Goal: Find contact information: Find contact information

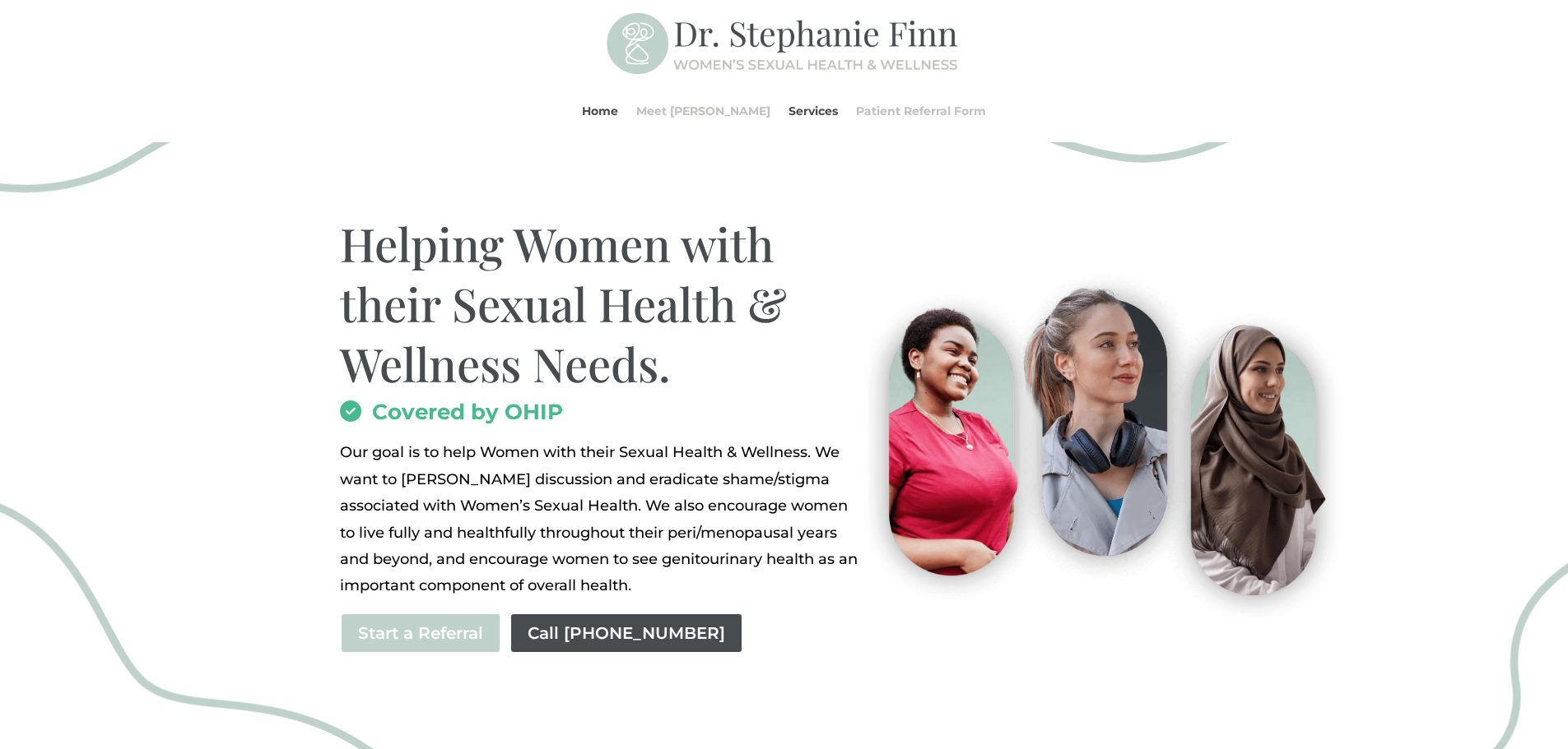
scroll to position [83, 0]
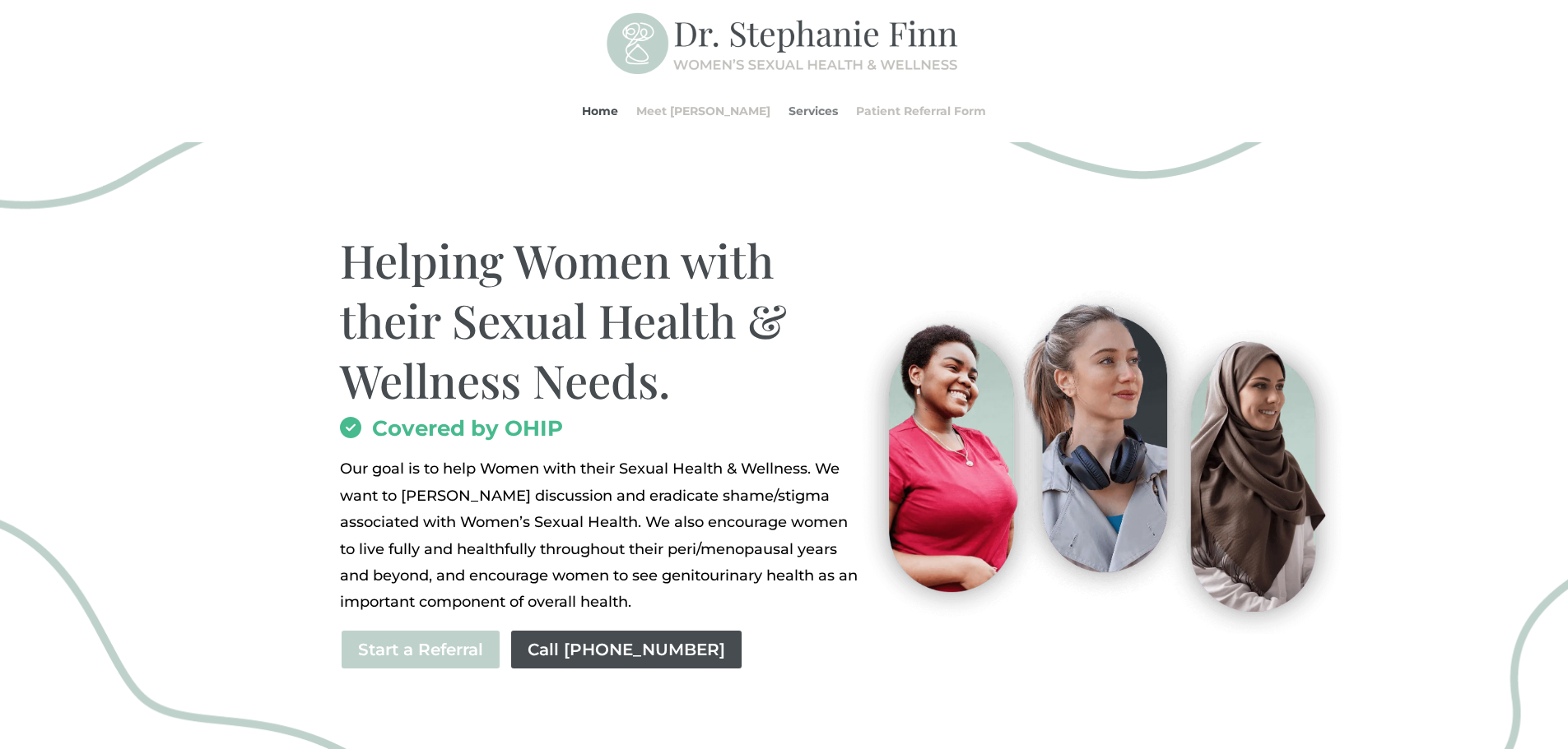
click at [809, 109] on link "Services" at bounding box center [813, 111] width 50 height 62
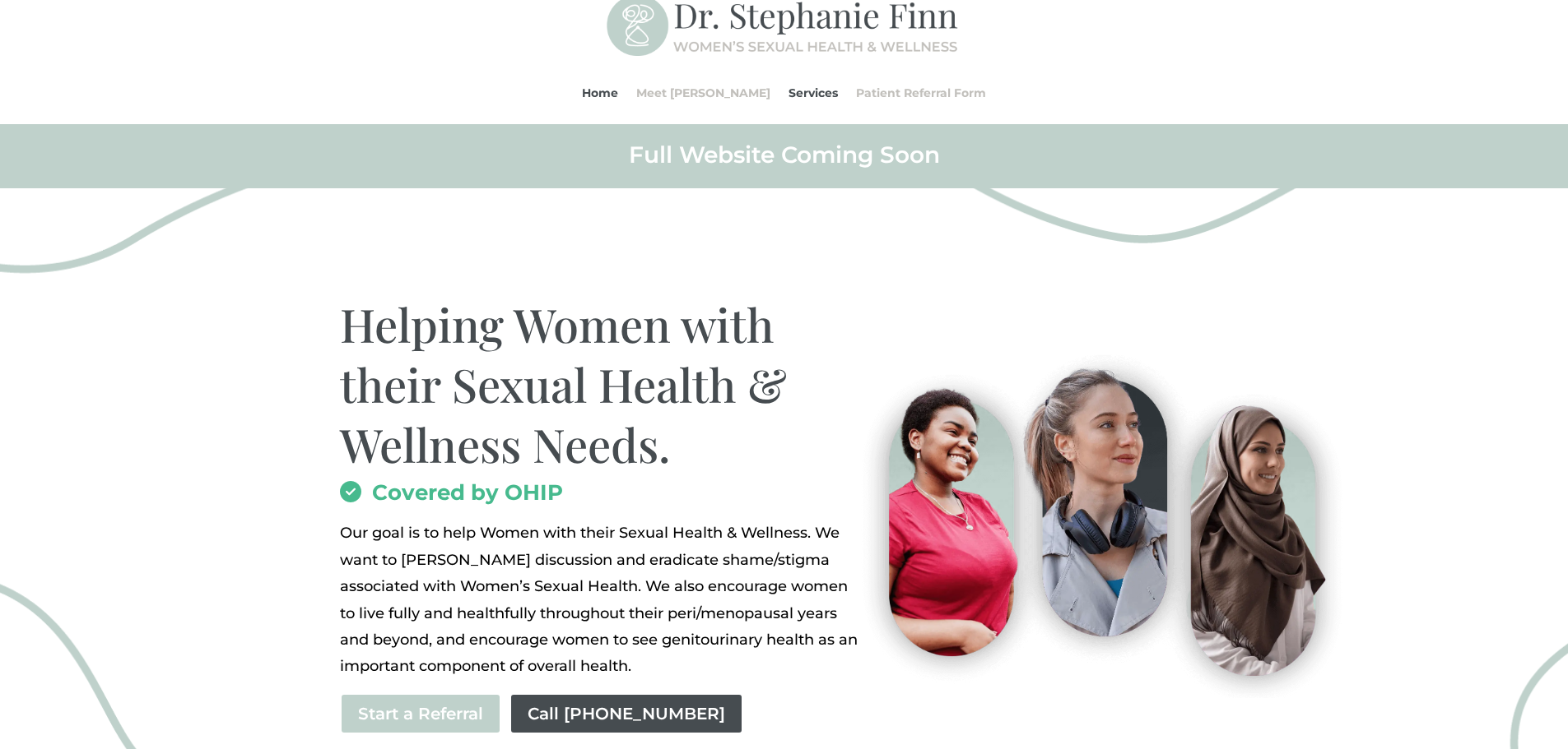
scroll to position [0, 0]
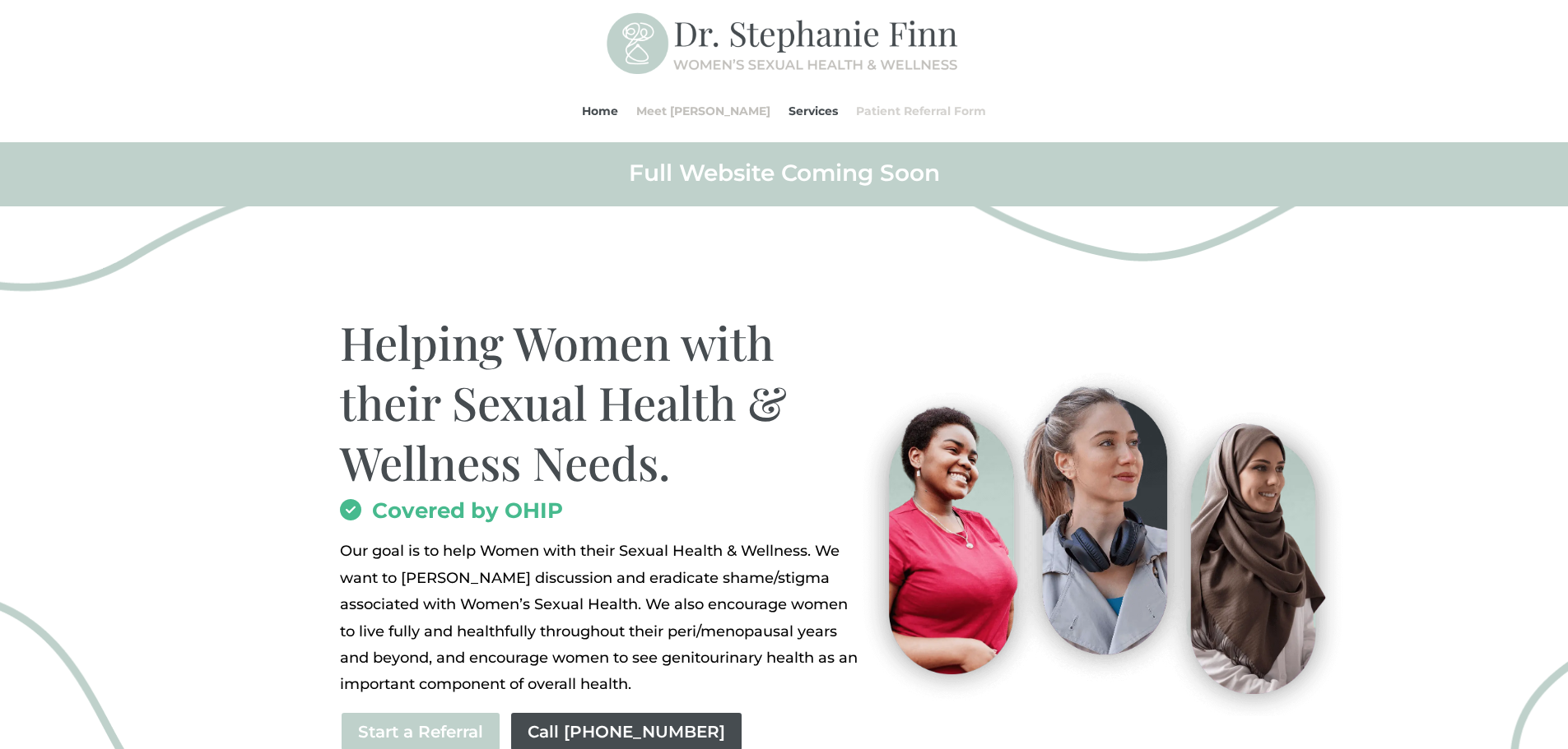
click at [929, 112] on link "Patient Referral Form" at bounding box center [921, 111] width 130 height 62
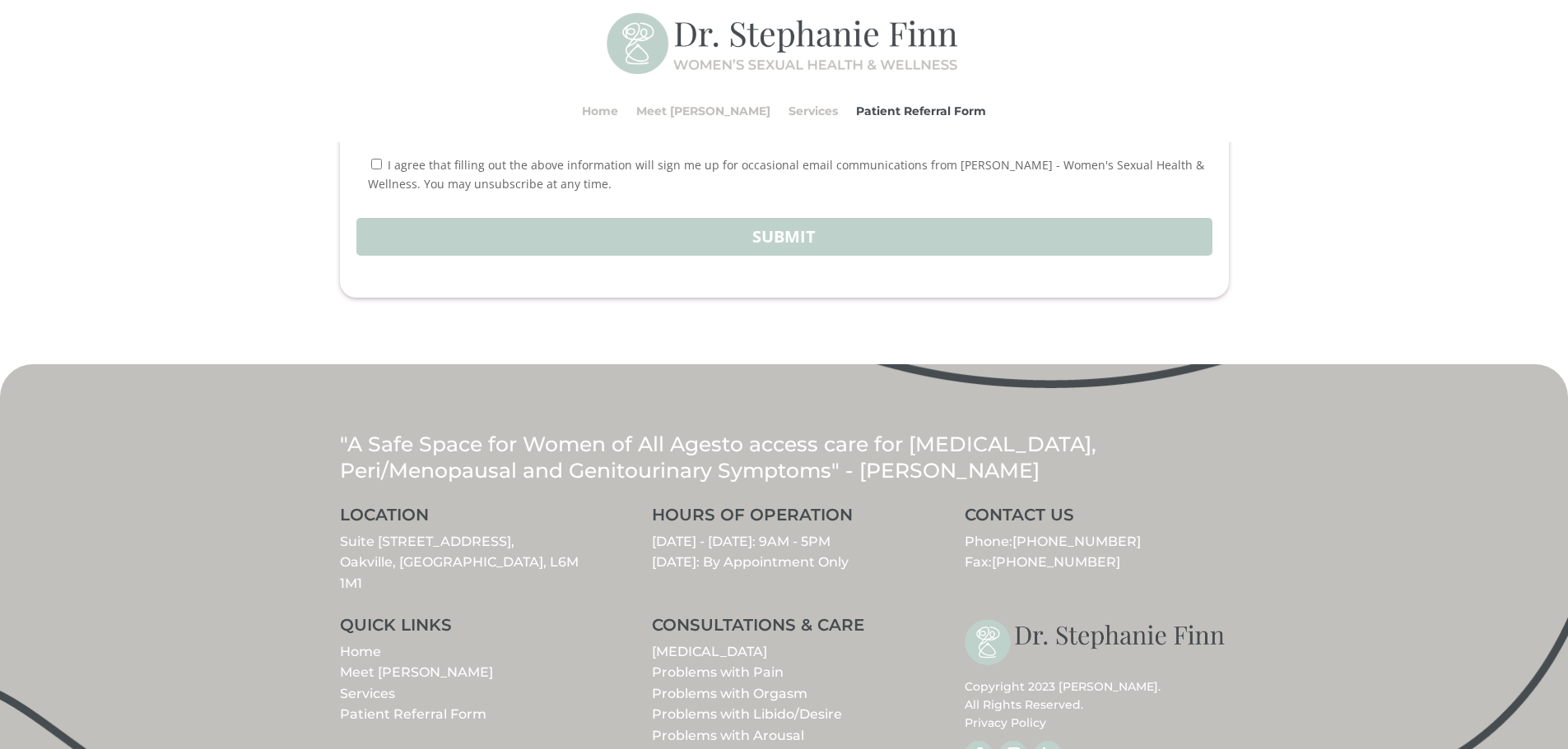
scroll to position [2047, 0]
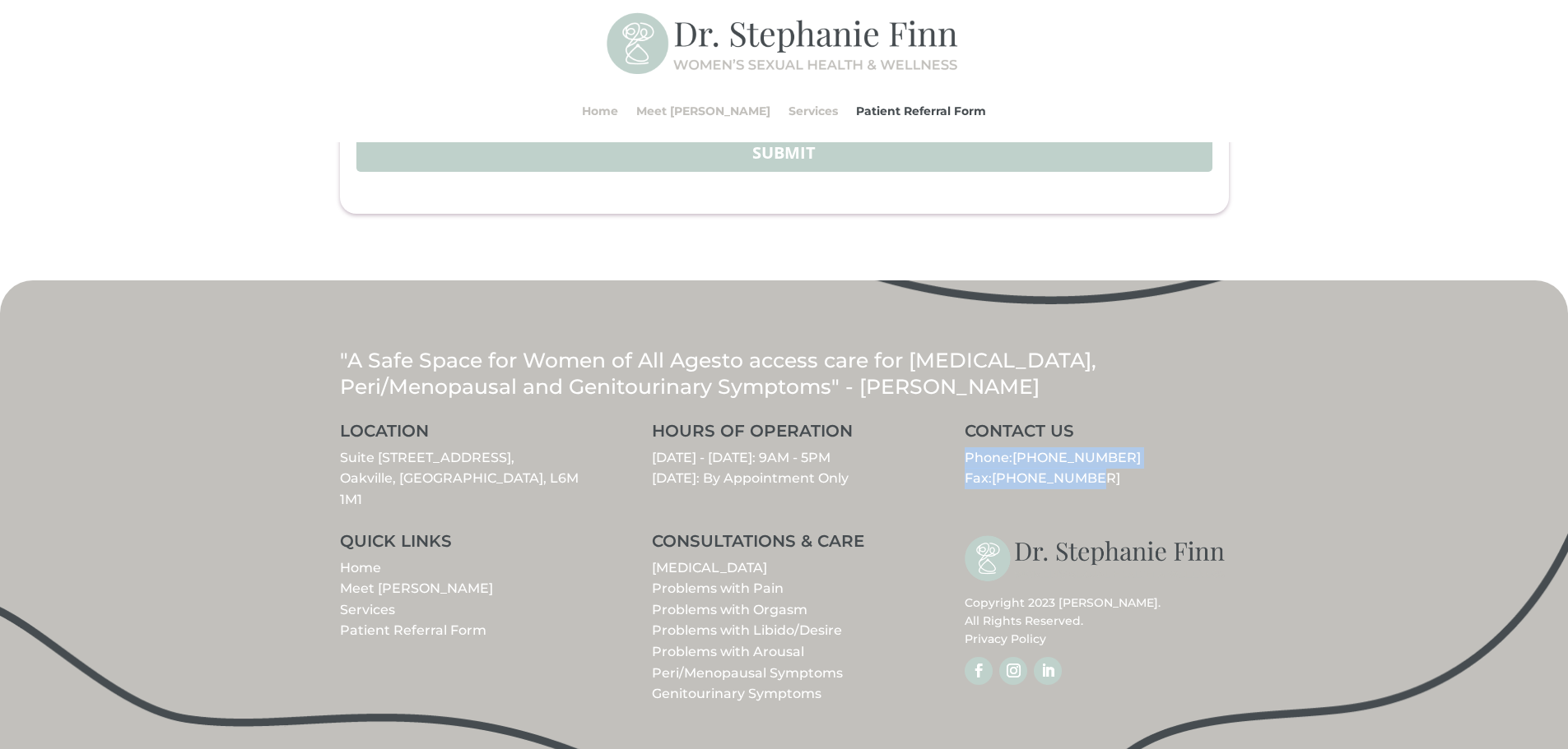
drag, startPoint x: 965, startPoint y: 477, endPoint x: 1089, endPoint y: 501, distance: 126.3
click at [1097, 490] on p "Phone: [PHONE_NUMBER] Fax: [PHONE_NUMBER]" at bounding box center [1096, 468] width 263 height 42
copy p "Phone: [PHONE_NUMBER] Fax: [PHONE_NUMBER]"
click at [678, 29] on img at bounding box center [785, 45] width 356 height 71
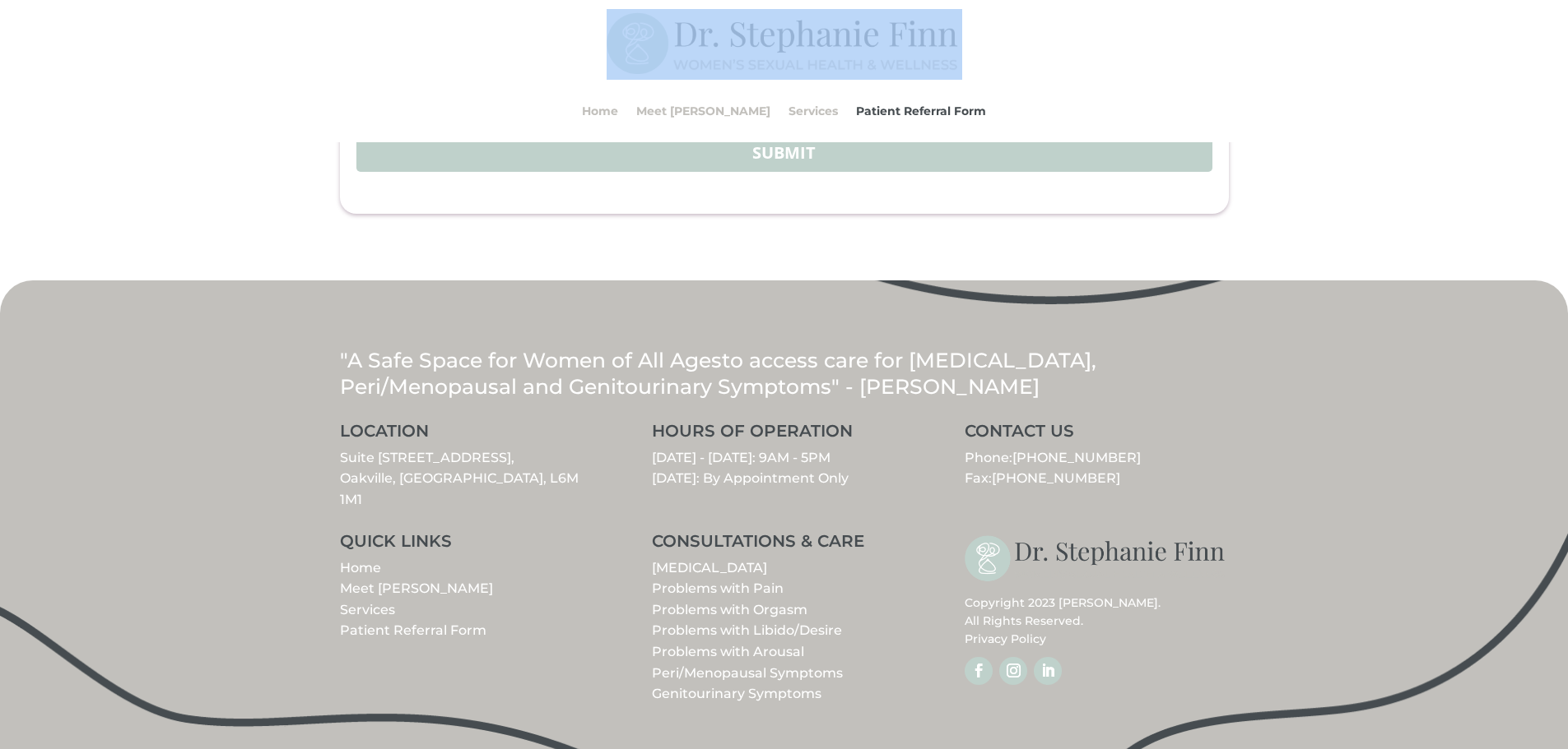
drag, startPoint x: 962, startPoint y: 36, endPoint x: 764, endPoint y: 45, distance: 198.2
click at [764, 45] on div "Home Meet [PERSON_NAME] Services Patient Referral Form Home Meet [PERSON_NAME] …" at bounding box center [784, 76] width 889 height 133
click at [807, 50] on img at bounding box center [785, 45] width 356 height 71
click at [918, 37] on img at bounding box center [785, 45] width 356 height 71
click at [925, 46] on img at bounding box center [785, 45] width 356 height 71
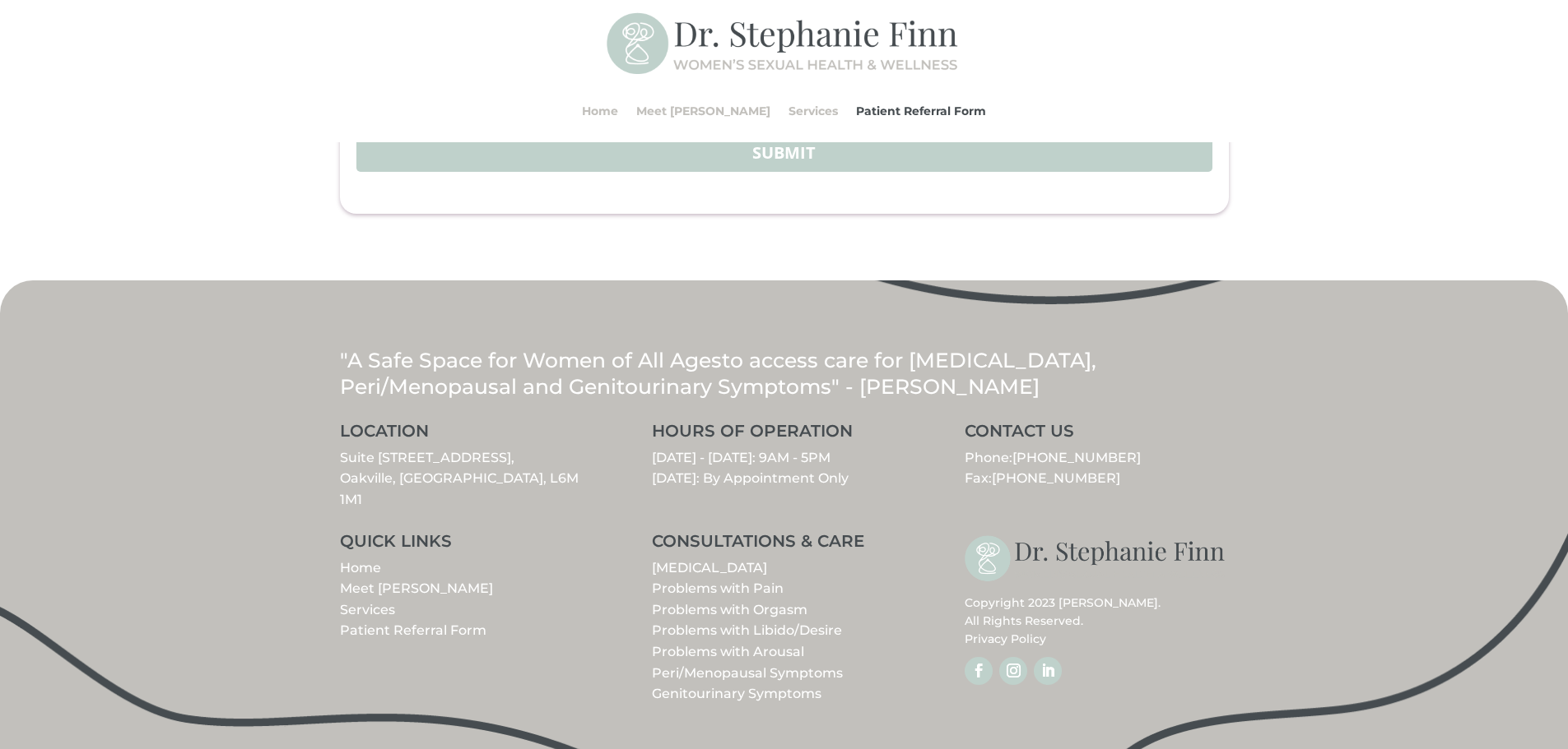
click at [1084, 486] on span "[PHONE_NUMBER]" at bounding box center [1056, 478] width 128 height 16
drag, startPoint x: 483, startPoint y: 503, endPoint x: 333, endPoint y: 488, distance: 150.7
click at [333, 488] on div ""A Safe Space for Women of All Ages to access care for [MEDICAL_DATA], Peri/Men…" at bounding box center [784, 515] width 1568 height 469
copy link "Suite [STREET_ADDRESS]"
drag, startPoint x: 969, startPoint y: 452, endPoint x: 1118, endPoint y: 492, distance: 154.3
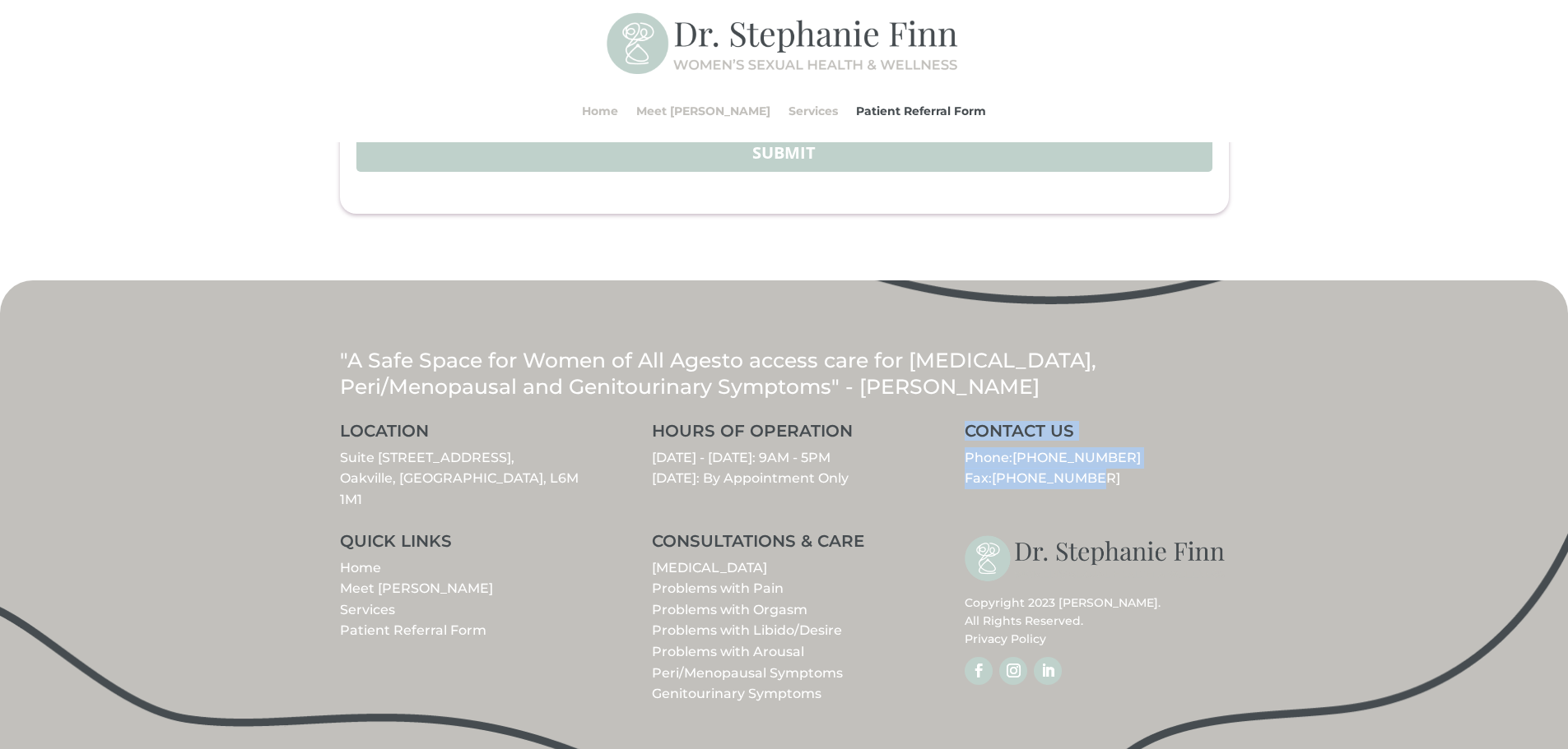
click at [1120, 490] on div "CONTACT US Phone: [PHONE_NUMBER] Fax: [PHONE_NUMBER]" at bounding box center [1096, 456] width 263 height 67
click at [1109, 490] on p "Phone: [PHONE_NUMBER] Fax: [PHONE_NUMBER]" at bounding box center [1096, 468] width 263 height 42
drag, startPoint x: 967, startPoint y: 474, endPoint x: 1096, endPoint y: 500, distance: 131.6
click at [1096, 490] on p "Phone: [PHONE_NUMBER] Fax: [PHONE_NUMBER]" at bounding box center [1096, 468] width 263 height 42
copy p "Phone: [PHONE_NUMBER] Fax: [PHONE_NUMBER]"
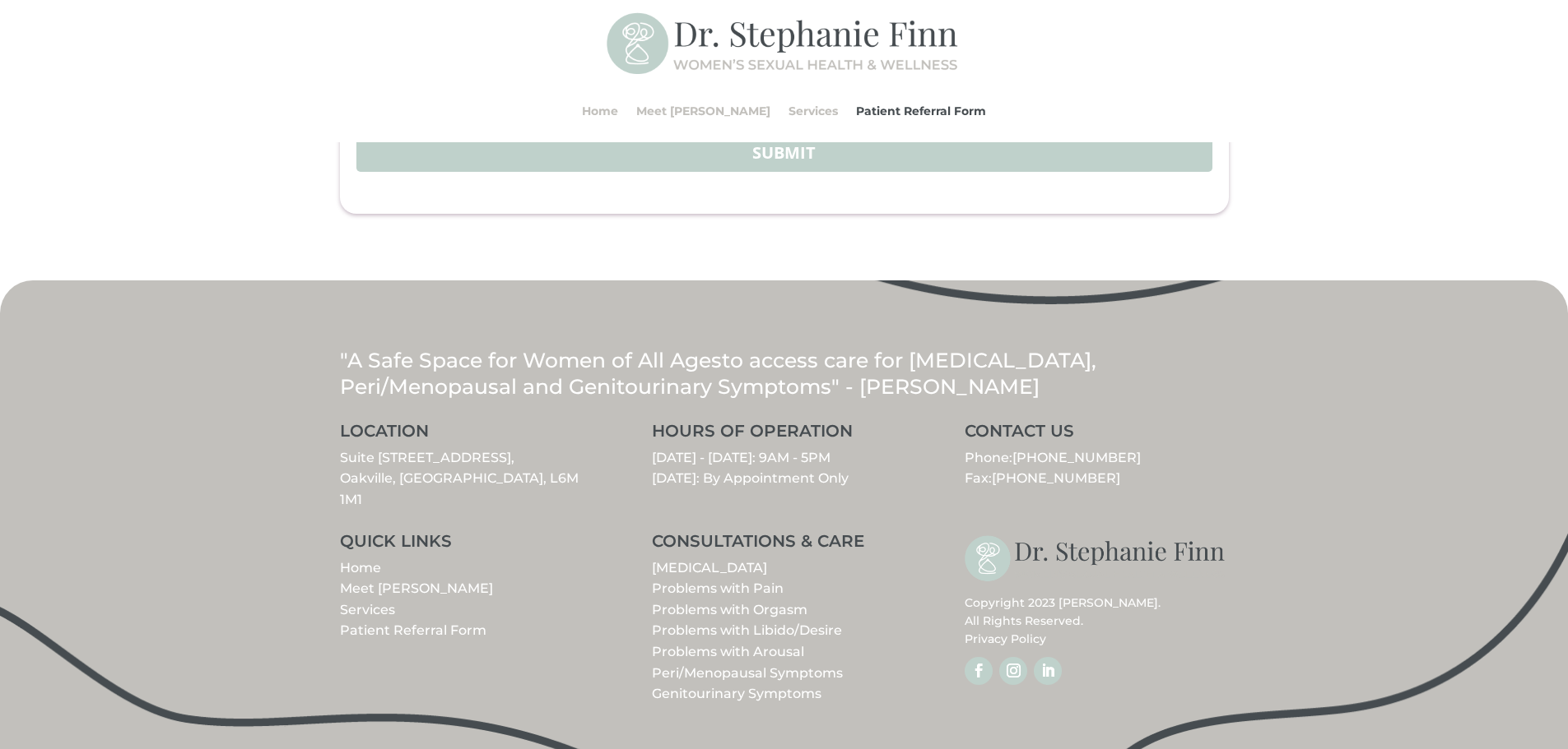
click at [1292, 435] on div ""A Safe Space for Women of All Ages to access care for [MEDICAL_DATA], Peri/Men…" at bounding box center [784, 515] width 1568 height 469
drag, startPoint x: 996, startPoint y: 500, endPoint x: 1082, endPoint y: 500, distance: 86.0
click at [1082, 486] on span "[PHONE_NUMBER]" at bounding box center [1056, 478] width 128 height 16
copy span "[PHONE_NUMBER]"
drag, startPoint x: 338, startPoint y: 478, endPoint x: 489, endPoint y: 501, distance: 152.7
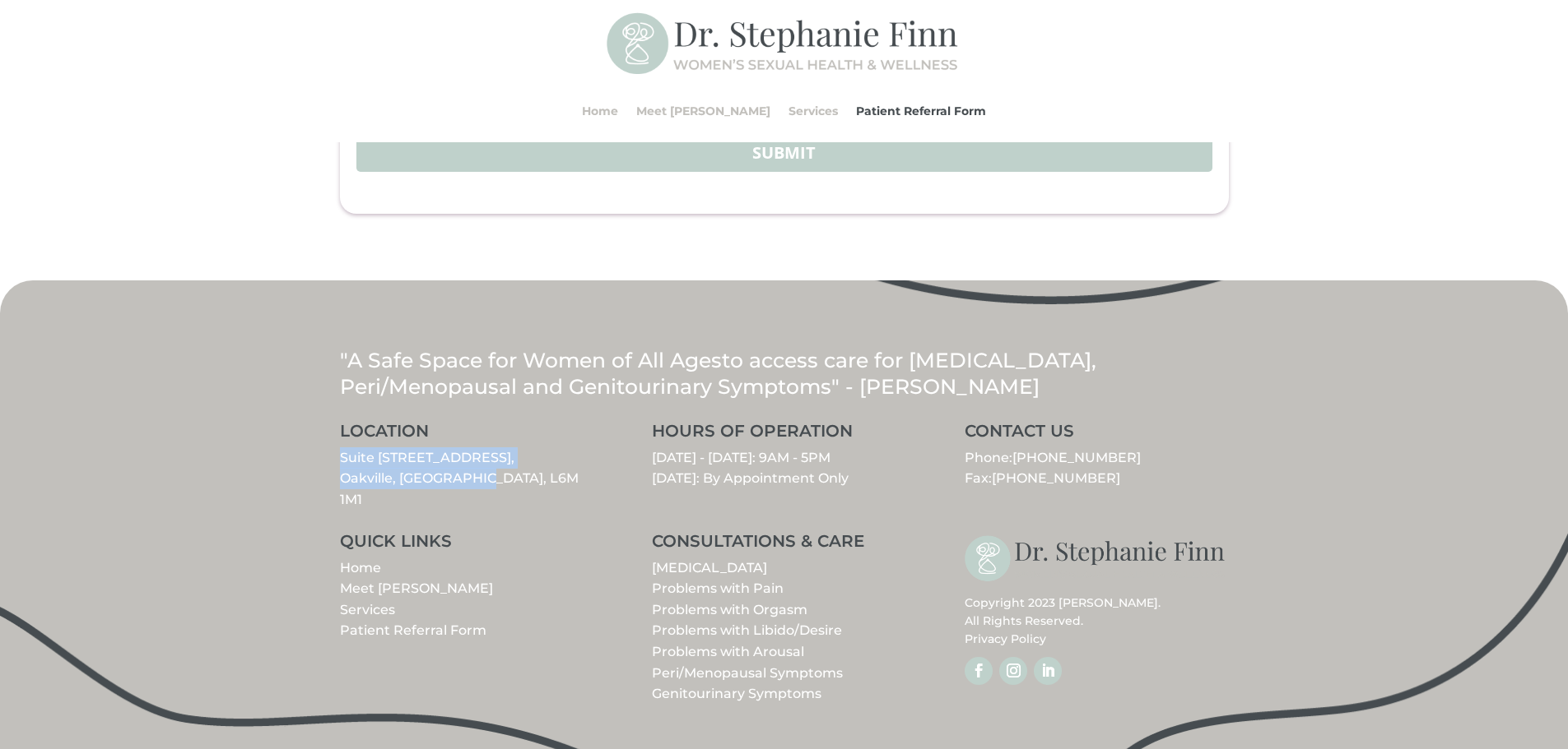
click at [489, 501] on div ""A Safe Space for Women of All Ages to access care for [MEDICAL_DATA], Peri/Men…" at bounding box center [784, 515] width 1568 height 469
copy link "Suite [STREET_ADDRESS]"
drag, startPoint x: 967, startPoint y: 480, endPoint x: 1096, endPoint y: 500, distance: 130.5
click at [1095, 490] on p "Phone: [PHONE_NUMBER] Fax: [PHONE_NUMBER]" at bounding box center [1096, 468] width 263 height 42
copy p "Phone: [PHONE_NUMBER] Fax: [PHONE_NUMBER]"
